Goal: Task Accomplishment & Management: Use online tool/utility

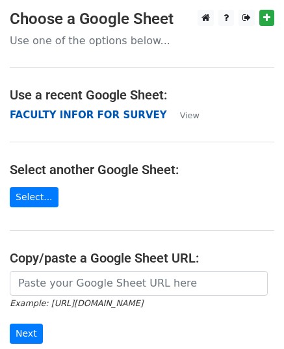
click at [72, 116] on strong "FACULTY INFOR FOR SURVEY" at bounding box center [88, 115] width 157 height 12
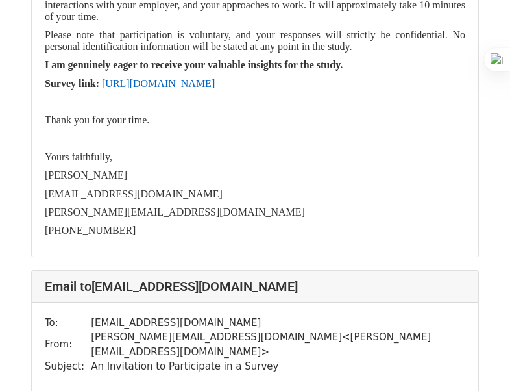
scroll to position [1518, 0]
